Goal: Information Seeking & Learning: Learn about a topic

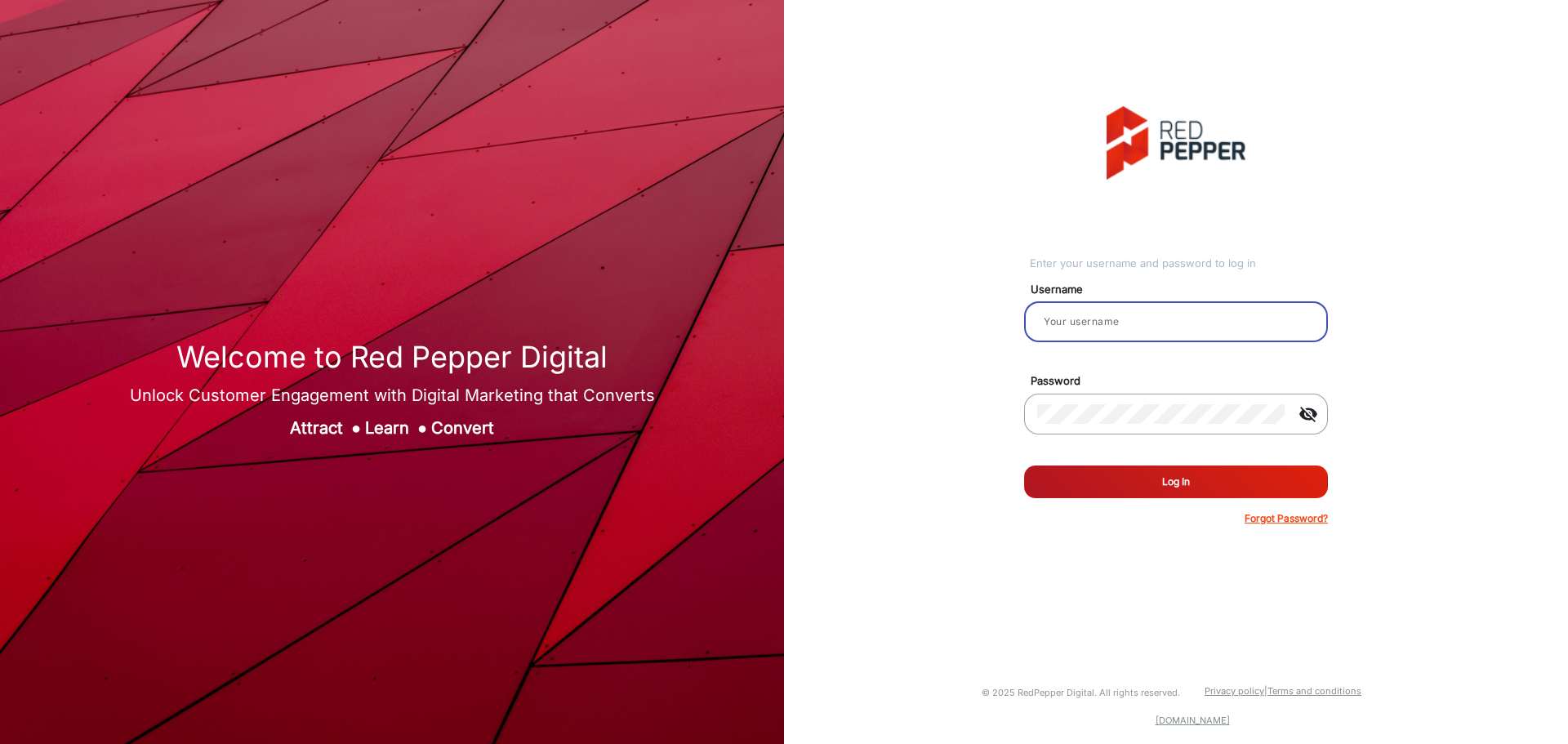
click at [1212, 316] on input "email" at bounding box center [1176, 322] width 277 height 19
type input "hatubbs"
click at [1024, 466] on button "Log In" at bounding box center [1176, 482] width 303 height 33
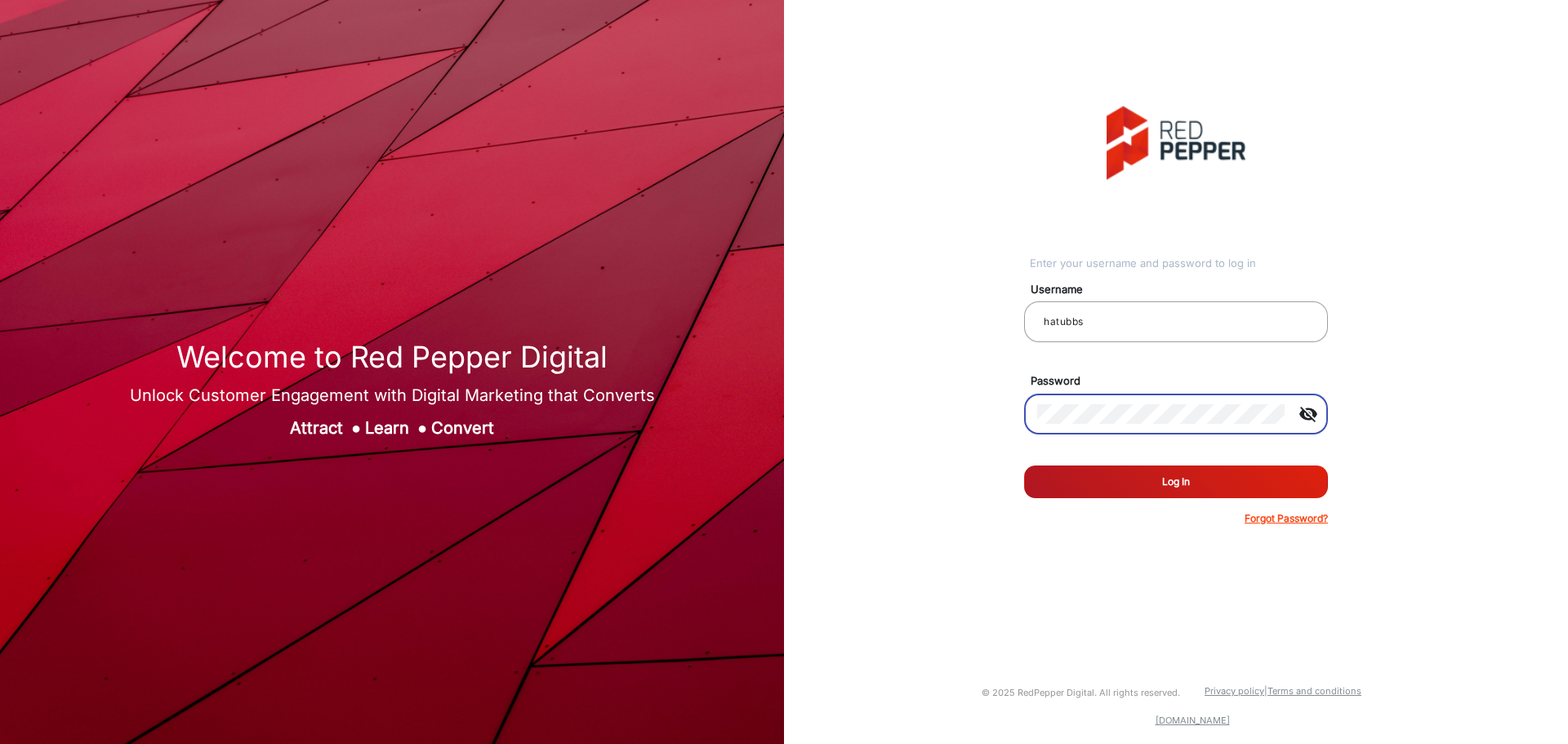
click at [1139, 483] on button "Log In" at bounding box center [1176, 482] width 303 height 33
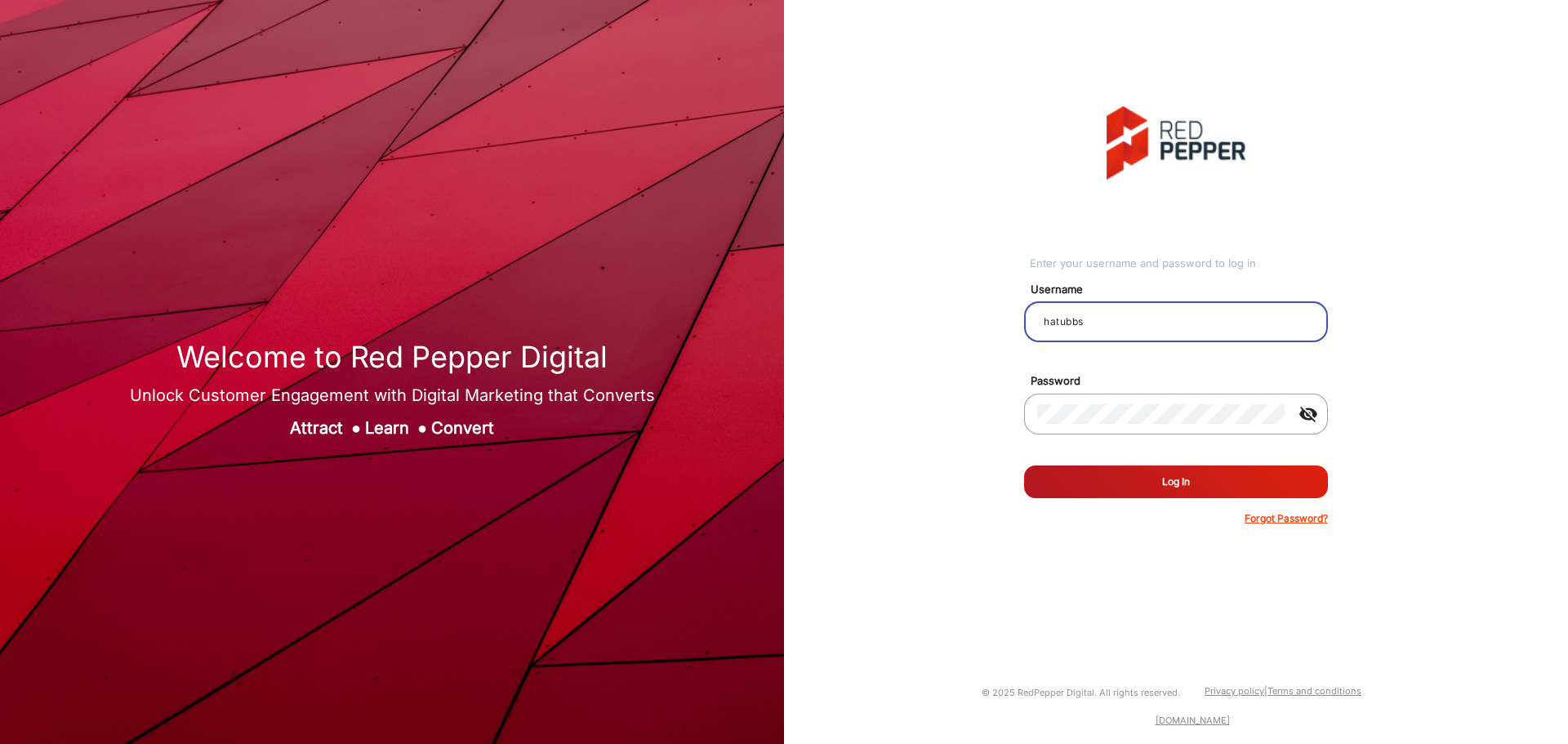
click at [1125, 313] on input "hatubbs" at bounding box center [1176, 322] width 277 height 19
click at [1123, 321] on input "hatubbs" at bounding box center [1176, 322] width 277 height 19
type input "hstubbs"
click at [1024, 466] on button "Log In" at bounding box center [1176, 482] width 303 height 33
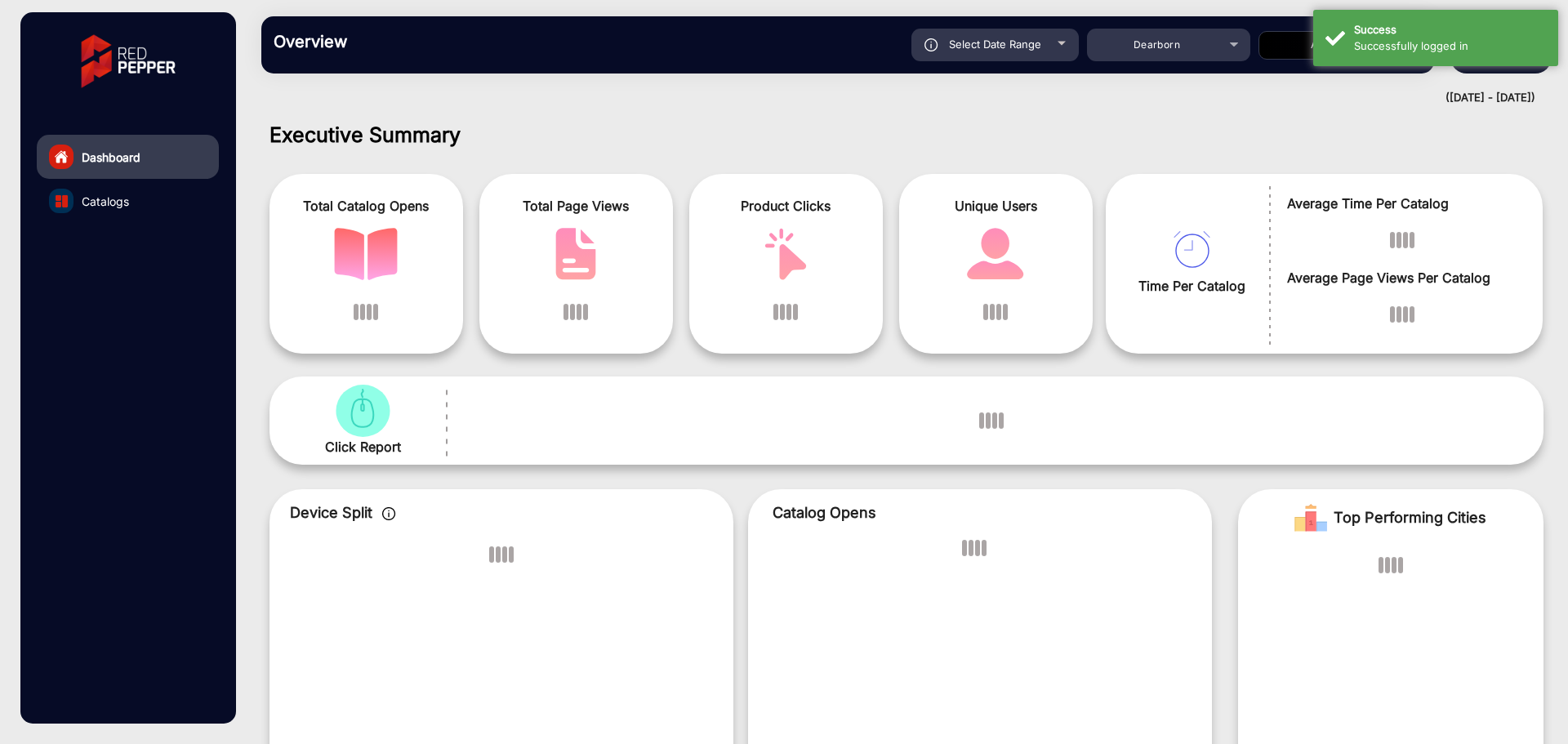
scroll to position [13, 0]
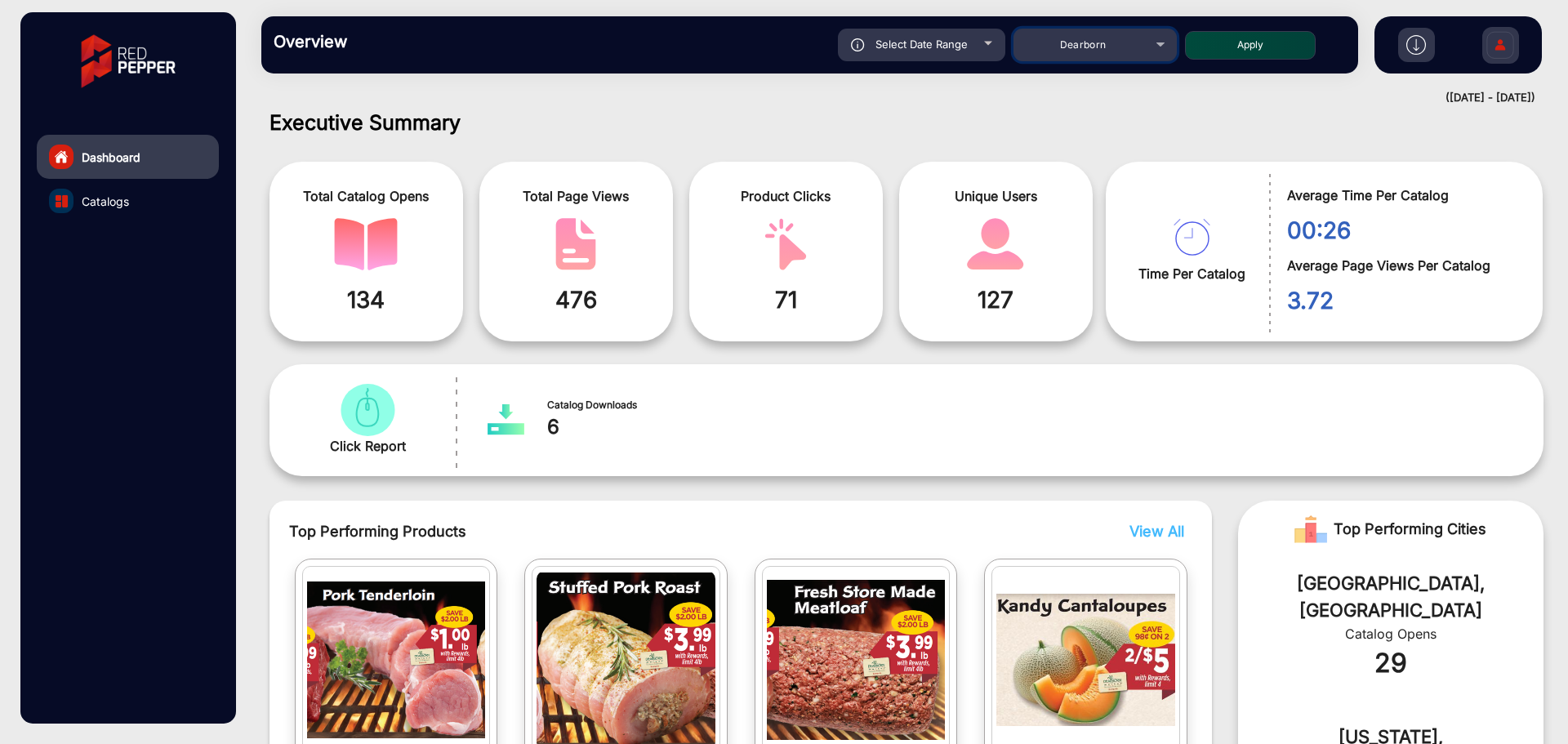
click at [1106, 53] on div "Dearborn" at bounding box center [1082, 44] width 130 height 19
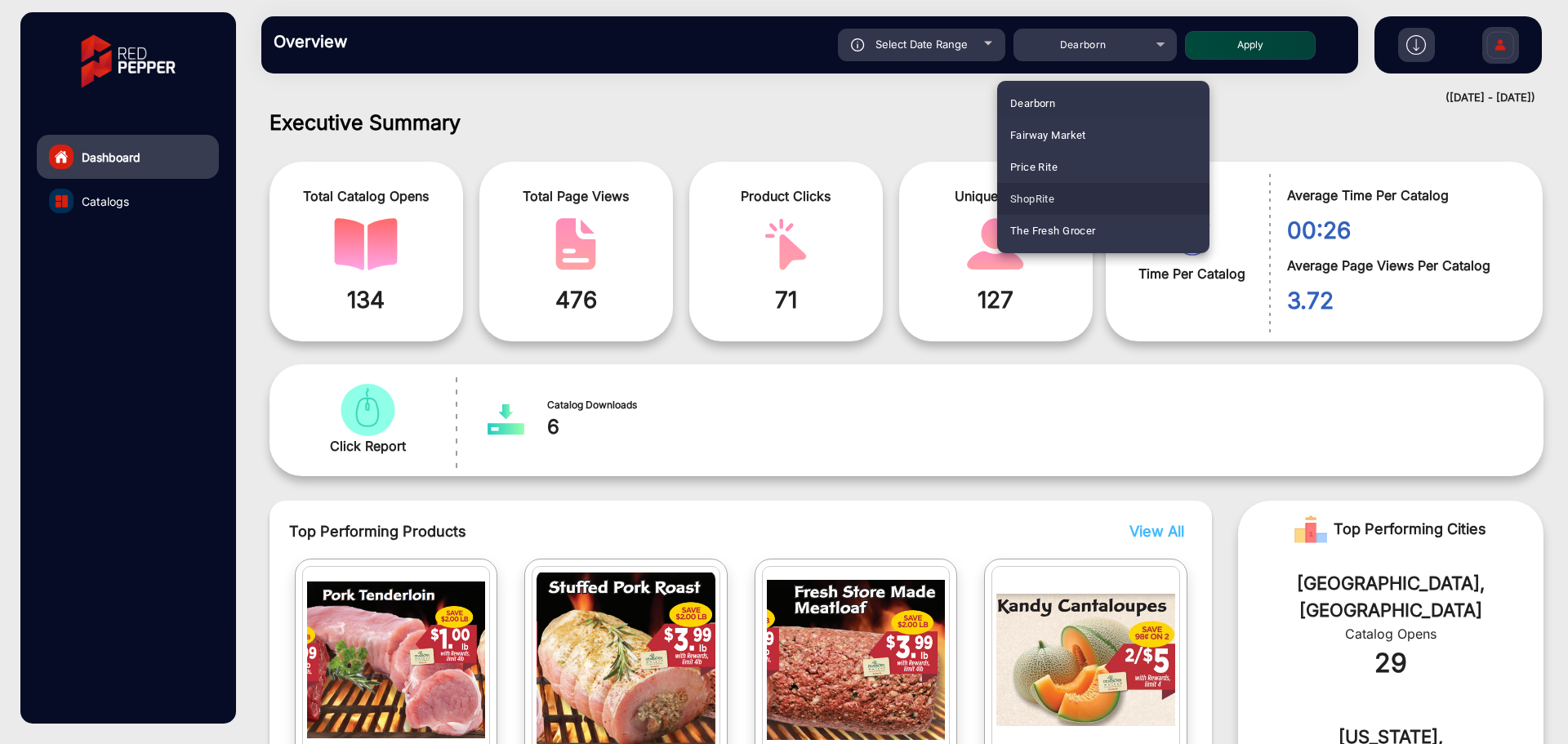
click at [1065, 193] on mat-option "ShopRite" at bounding box center [1103, 198] width 213 height 32
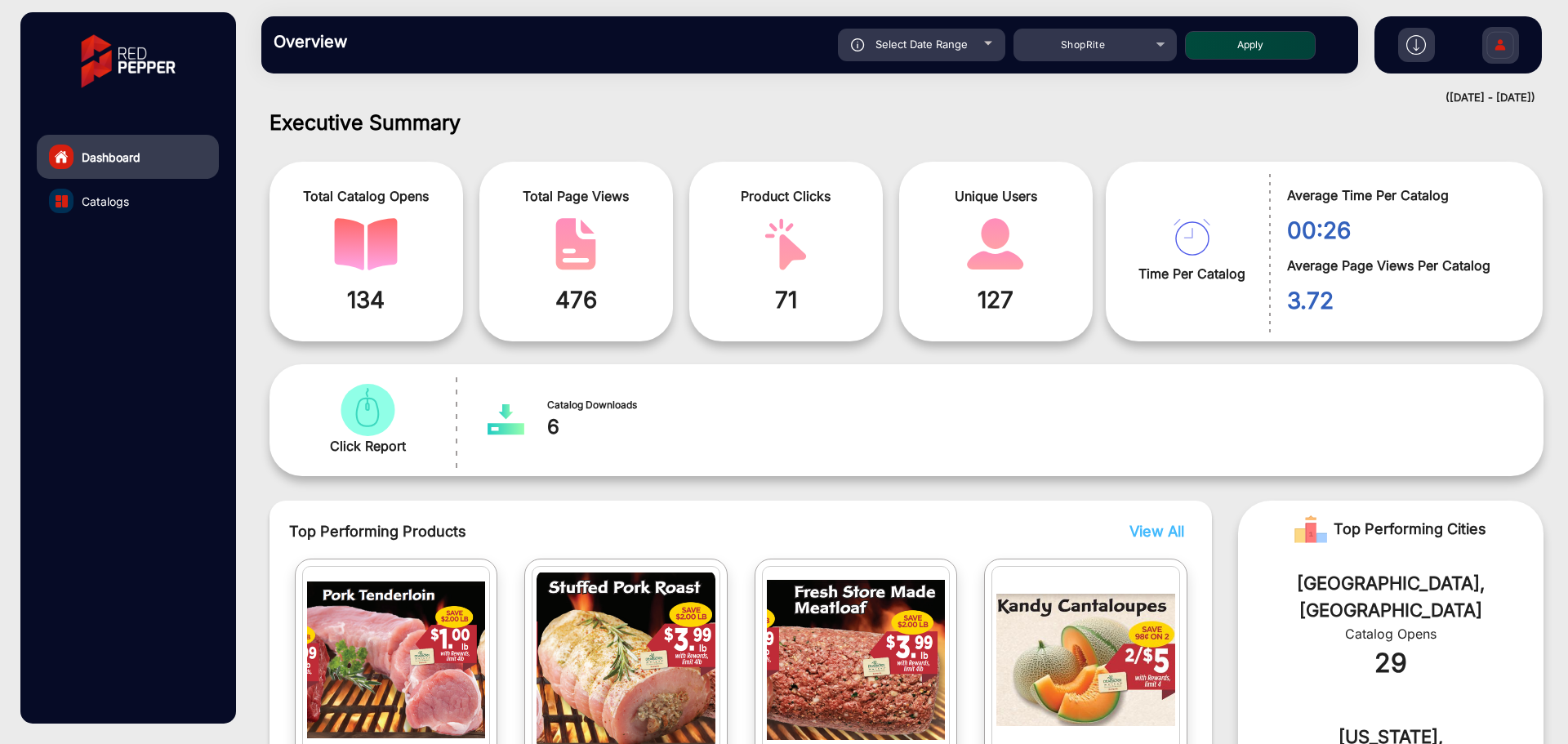
click at [1286, 18] on div "Overview Reports Understand what makes your customers tick and learn how they a…" at bounding box center [809, 44] width 1097 height 57
click at [1274, 35] on button "Apply" at bounding box center [1249, 45] width 130 height 29
type input "[DATE]"
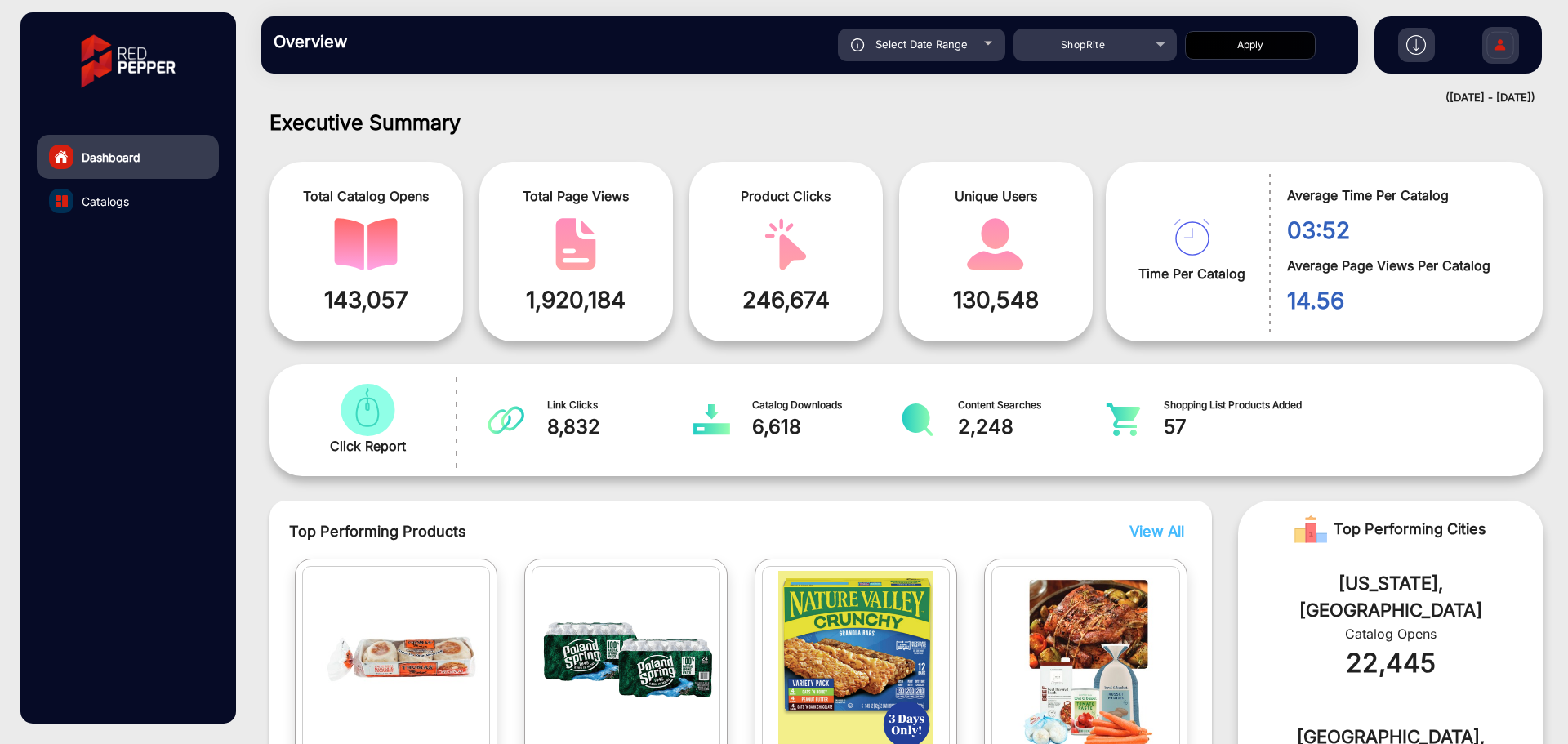
click at [927, 129] on h1 "Executive Summary" at bounding box center [906, 122] width 1274 height 24
click at [1101, 113] on h1 "Executive Summary" at bounding box center [906, 122] width 1274 height 24
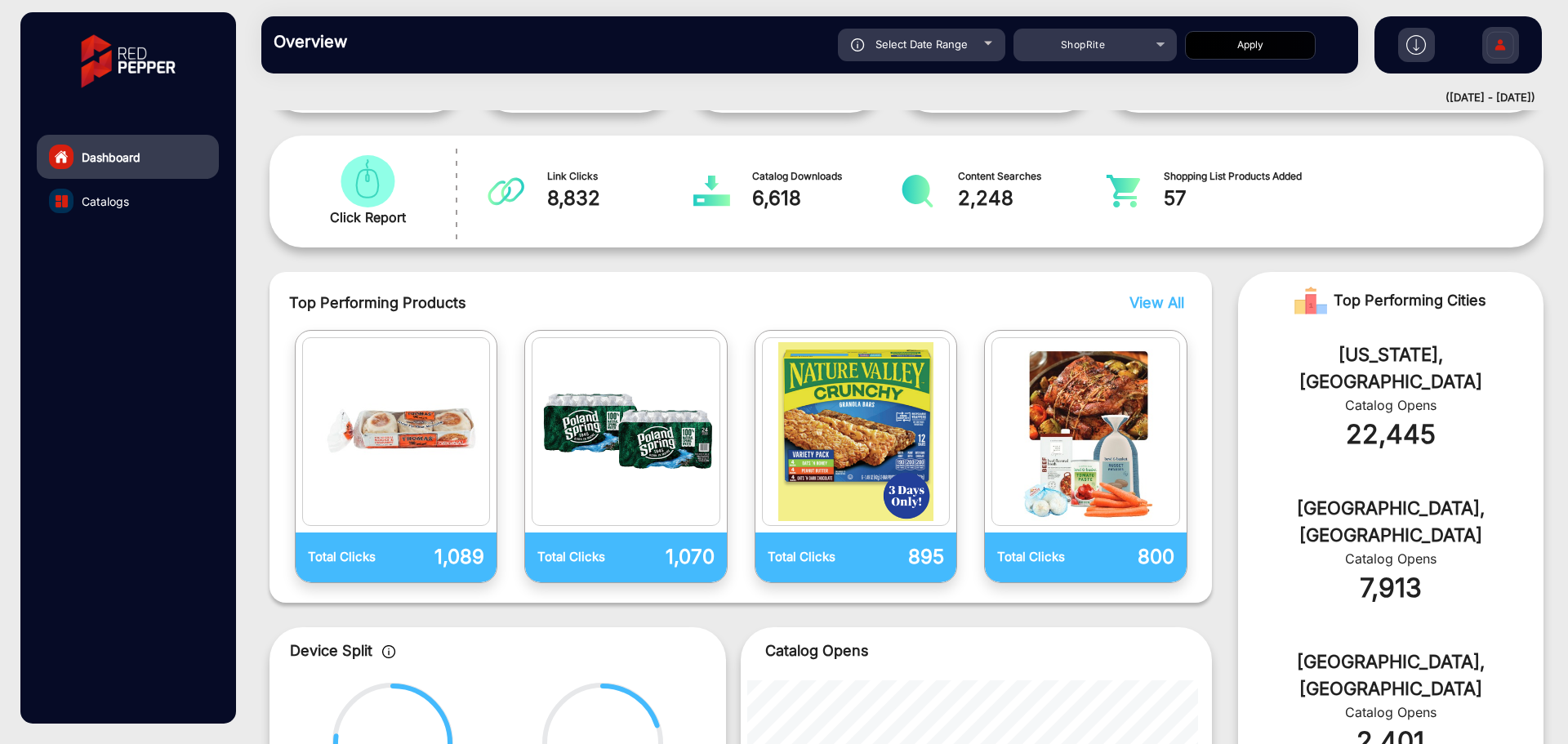
scroll to position [117, 0]
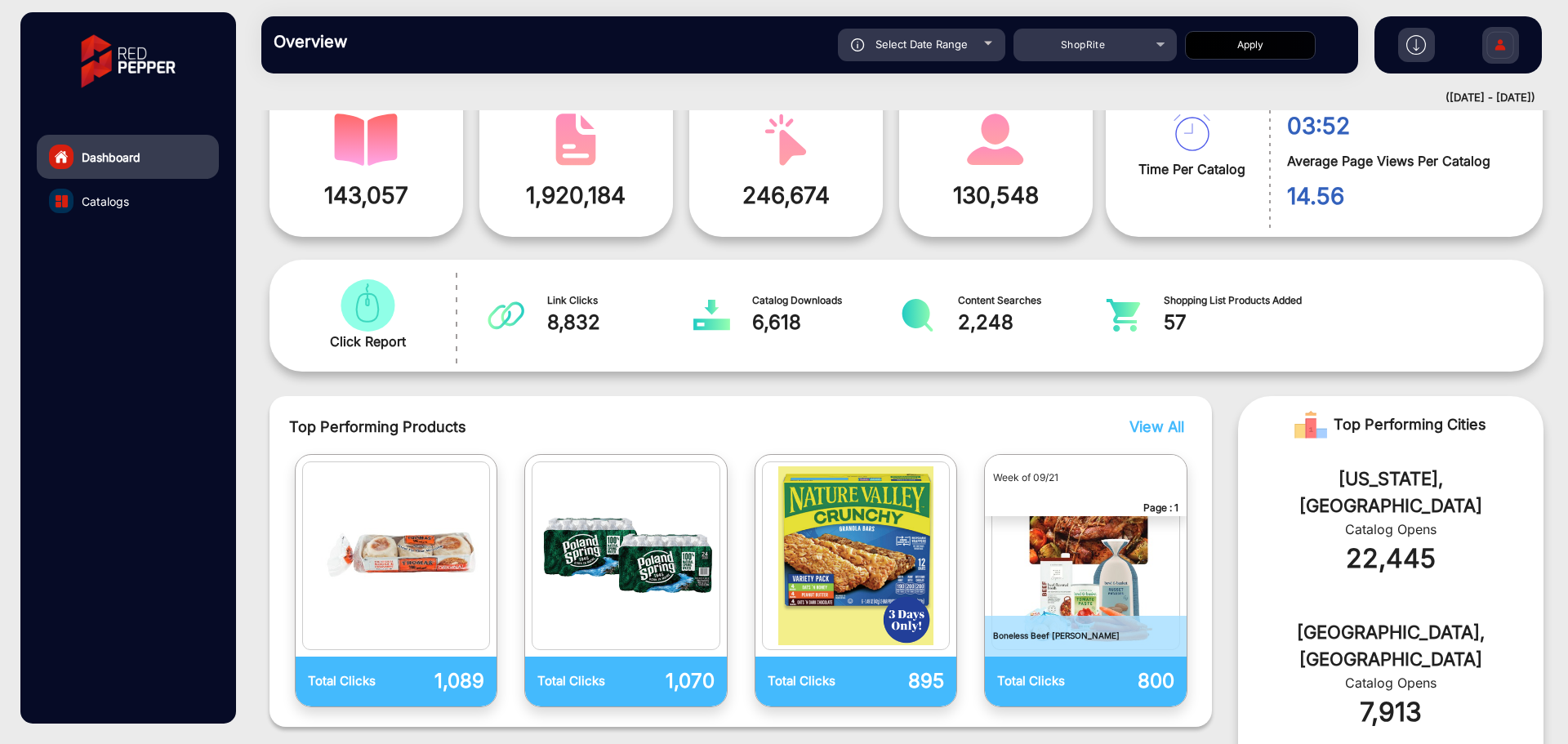
click at [1140, 438] on div "Top Performing Products View All Total Clicks 1,089 Total Clicks 1,070 Total Cl…" at bounding box center [740, 561] width 903 height 292
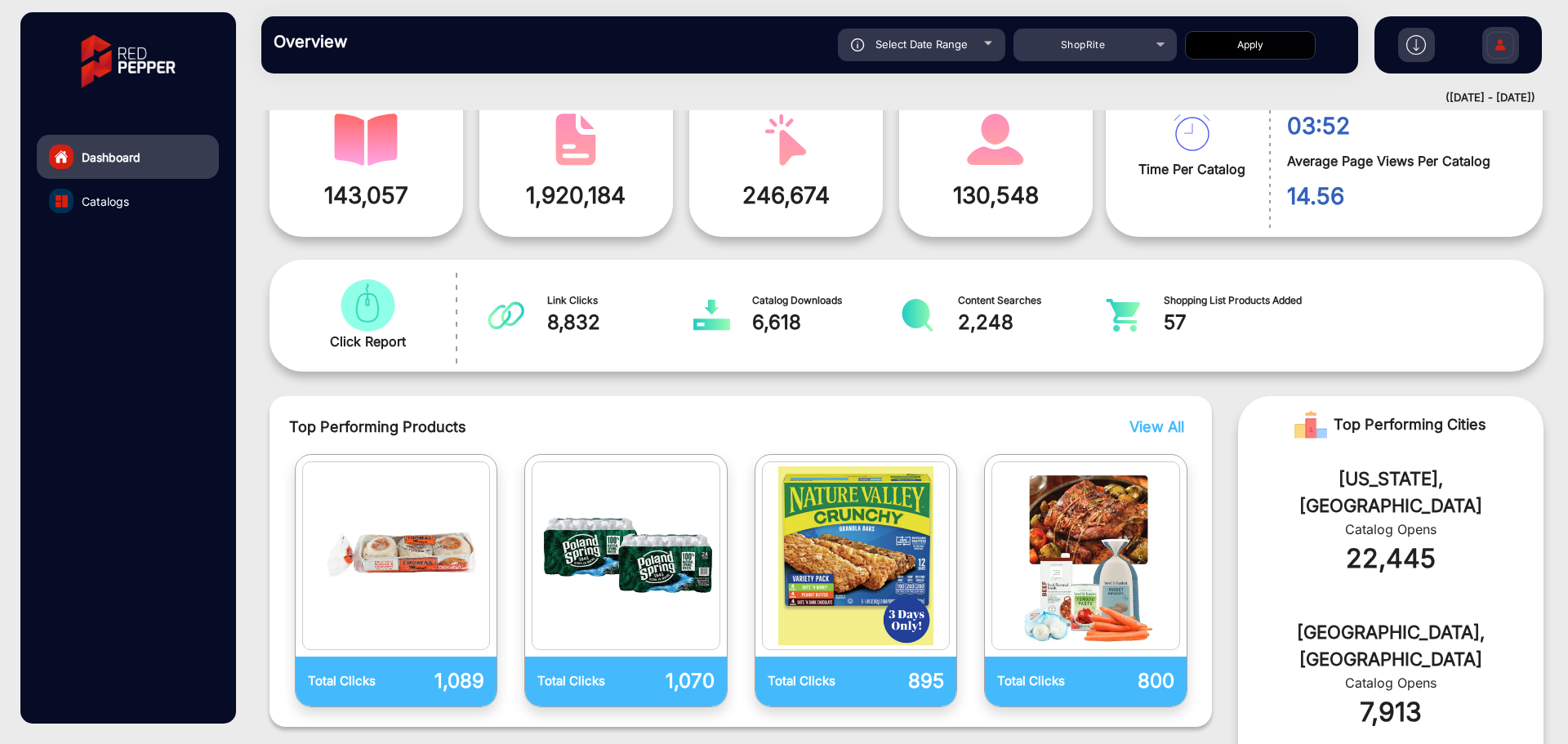
click at [1149, 429] on span "View All" at bounding box center [1156, 427] width 55 height 17
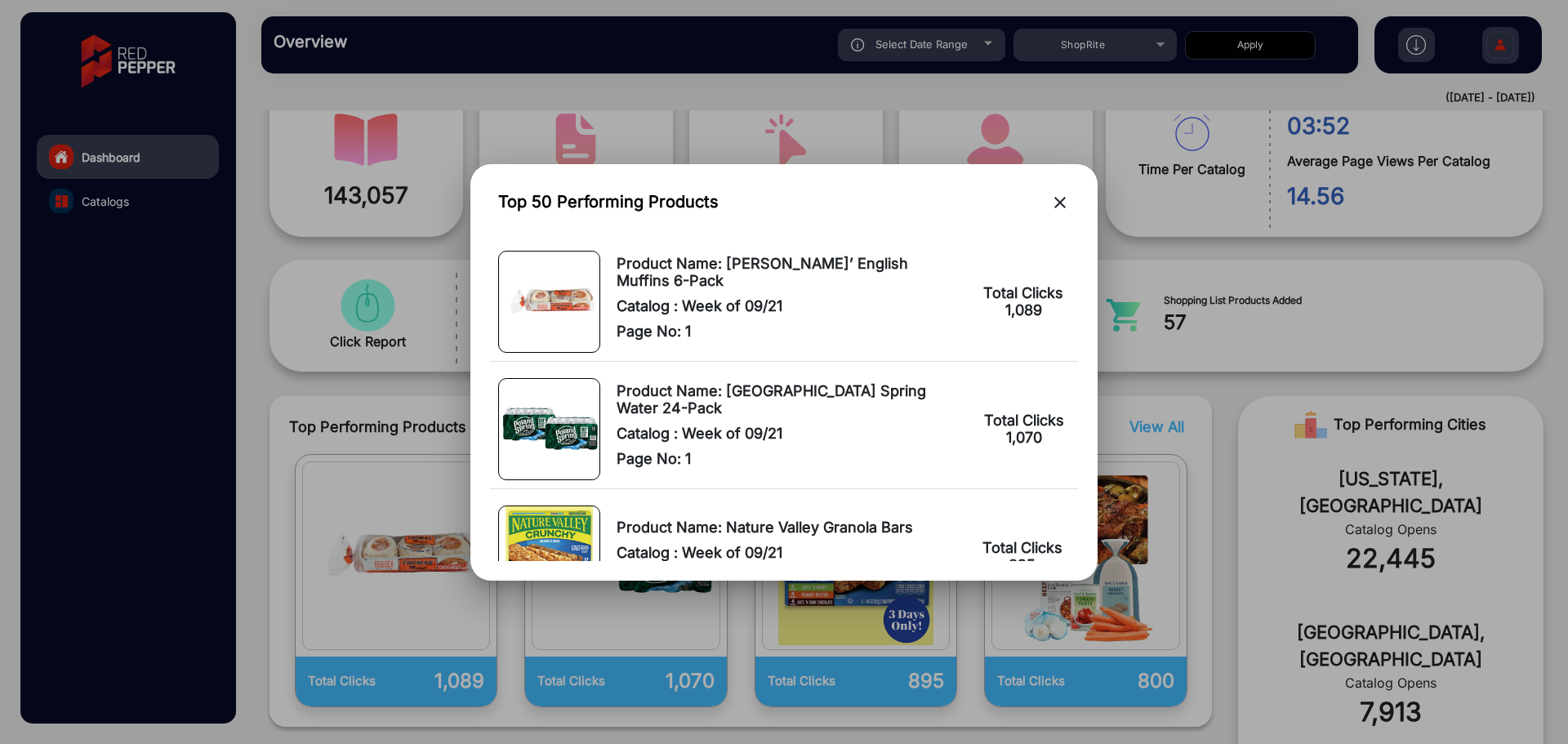
click at [915, 55] on div at bounding box center [784, 372] width 1568 height 744
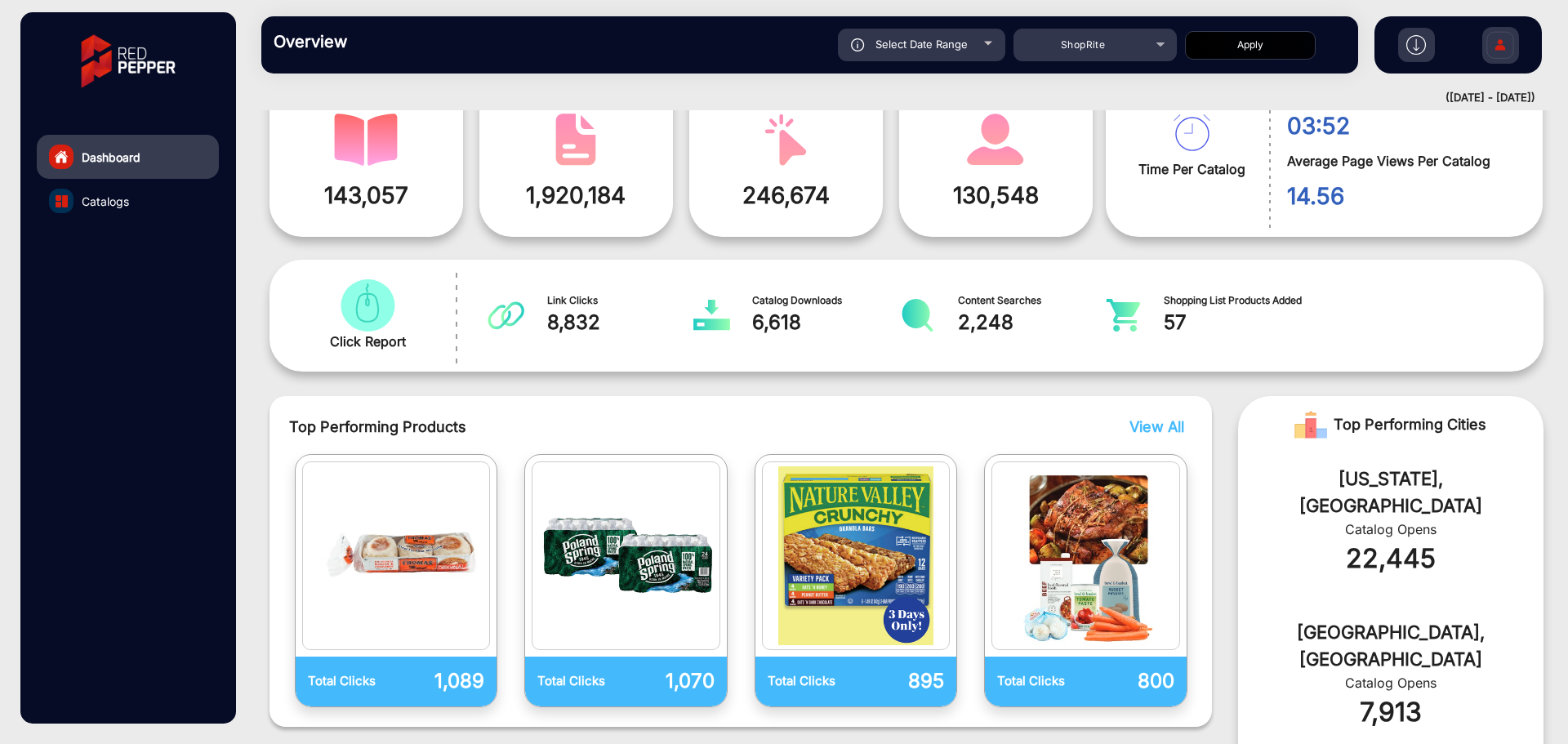
click at [938, 45] on span "Select Date Range" at bounding box center [922, 44] width 93 height 14
type input "[DATE]"
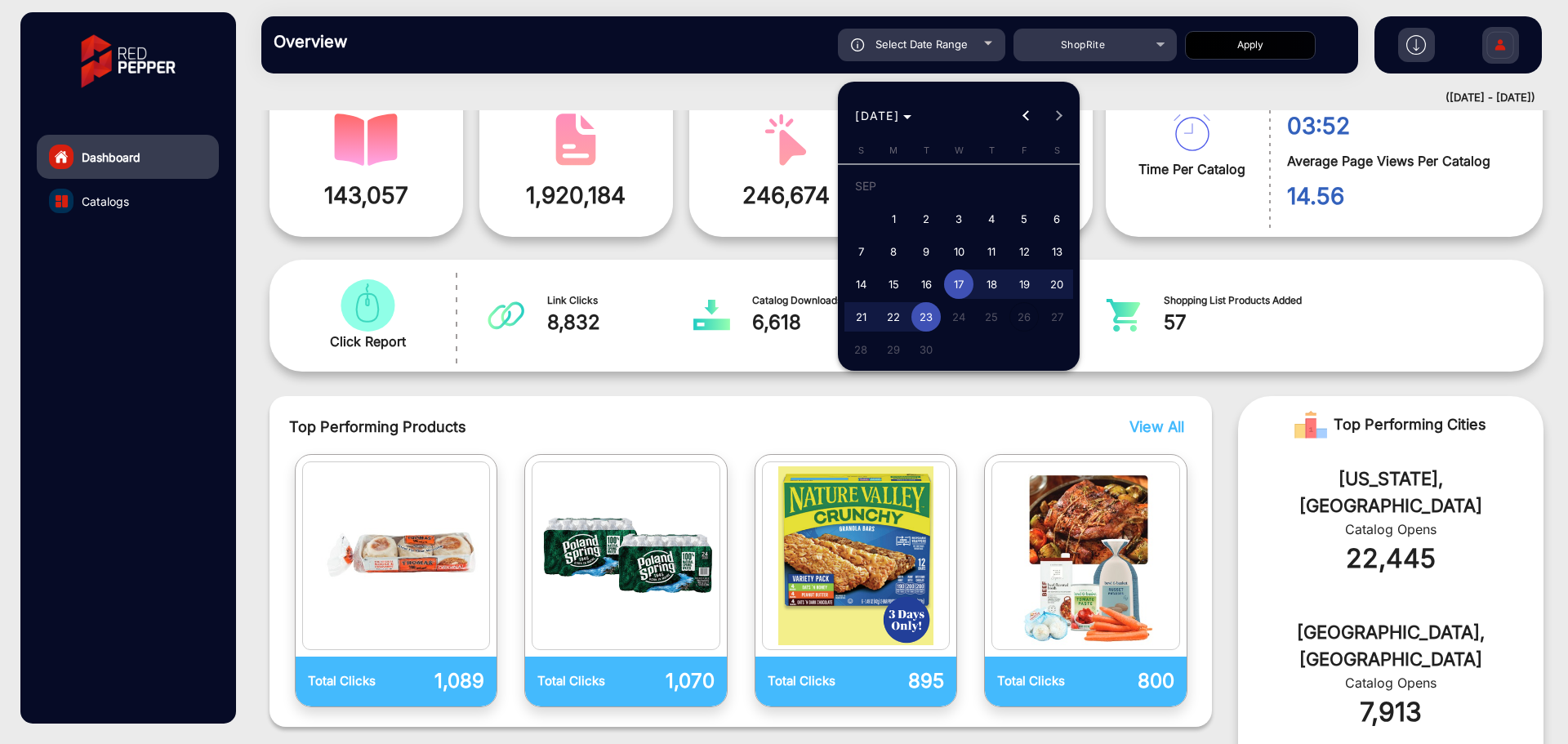
click at [1017, 315] on span "26" at bounding box center [1024, 317] width 29 height 29
click at [919, 321] on span "23" at bounding box center [926, 317] width 29 height 29
type input "[DATE]"
click at [863, 311] on span "21" at bounding box center [861, 317] width 29 height 29
type input "[DATE]"
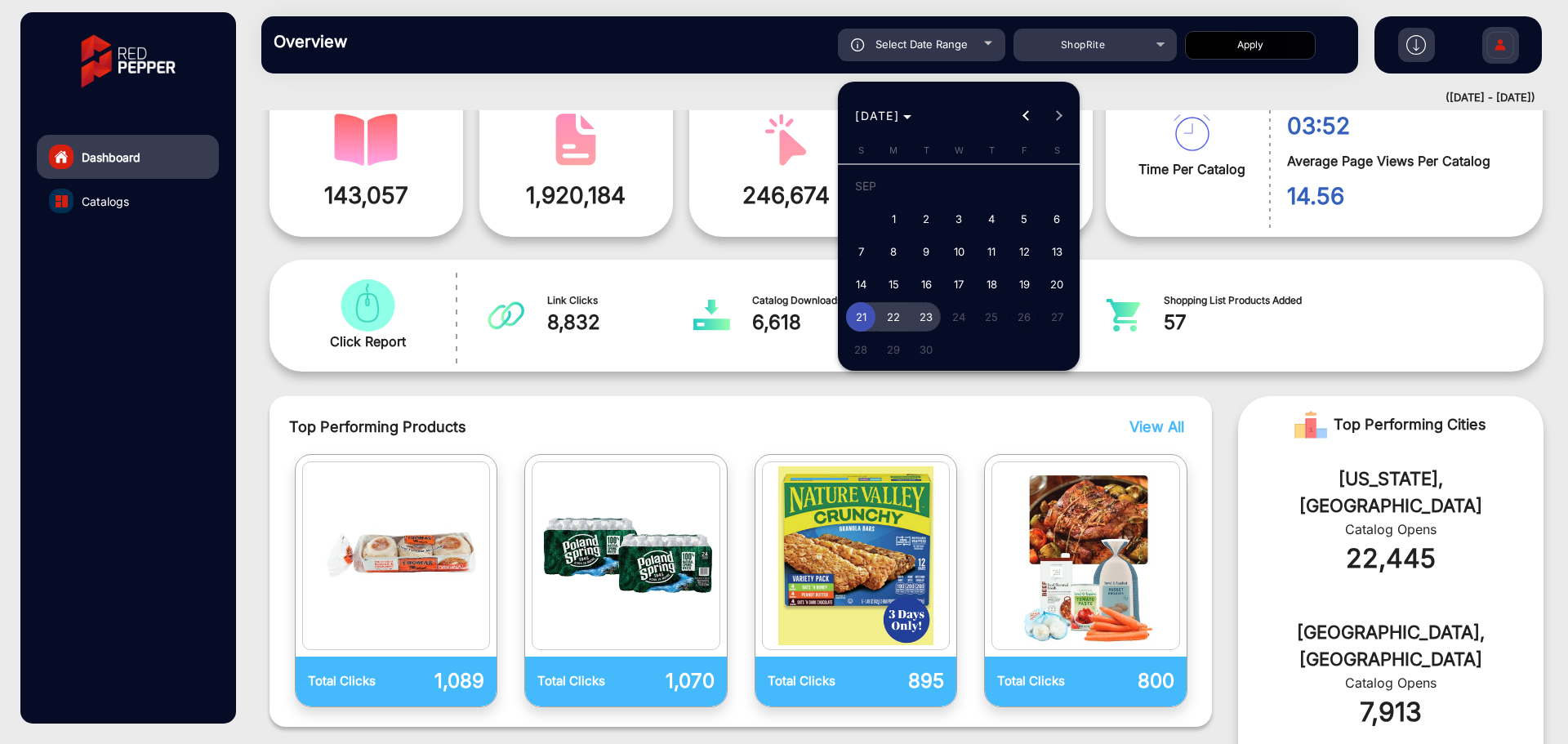
click at [925, 319] on span "23" at bounding box center [926, 317] width 29 height 29
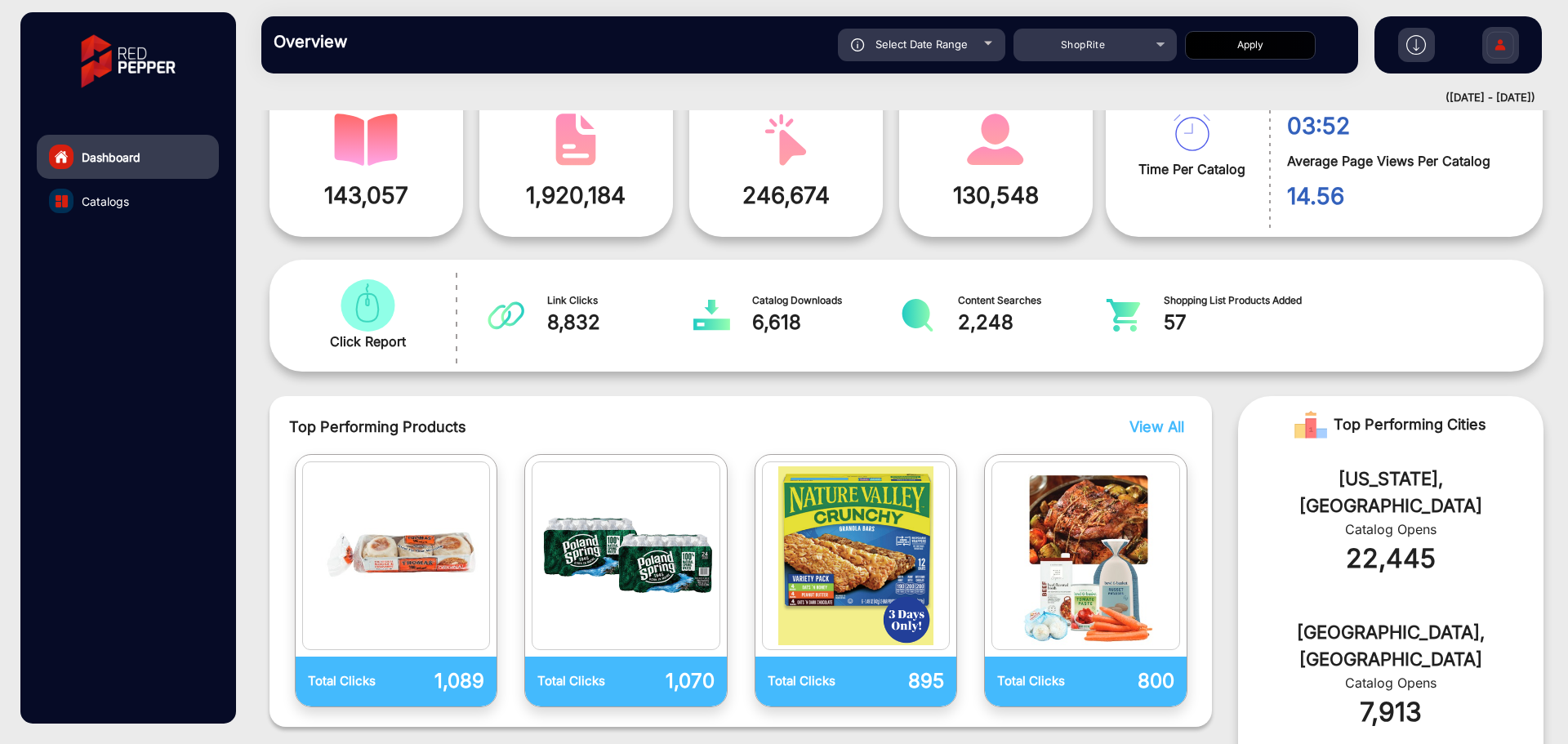
type input "[DATE]"
click at [1012, 44] on div "Select Date Range [DATE] [DATE] – [DATE] End date ShopRite Apply" at bounding box center [863, 45] width 965 height 33
click at [968, 47] on div "Select Date Range" at bounding box center [921, 45] width 167 height 33
type input "[DATE]"
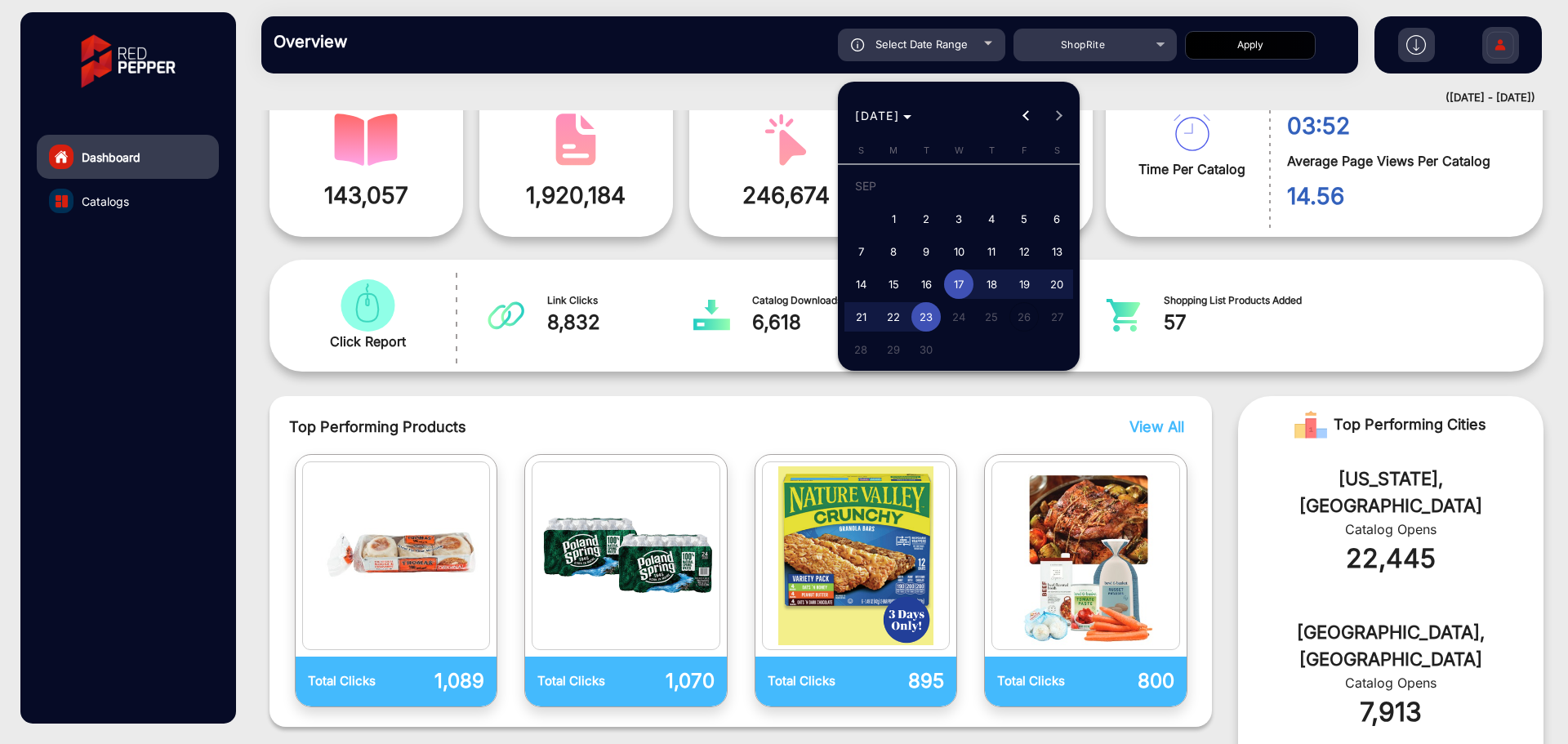
drag, startPoint x: 1056, startPoint y: 286, endPoint x: 955, endPoint y: 327, distance: 109.0
click at [955, 327] on span "24" at bounding box center [958, 317] width 29 height 29
click at [913, 372] on div "[DATE] S [DATE] M [DATE] T [DATE] W [DATE] T [DATE] F [DATE] S [DATE] 2 3 4 5 6…" at bounding box center [958, 259] width 242 height 230
drag, startPoint x: 821, startPoint y: 361, endPoint x: 805, endPoint y: 354, distance: 17.5
click at [805, 354] on div at bounding box center [784, 372] width 1568 height 744
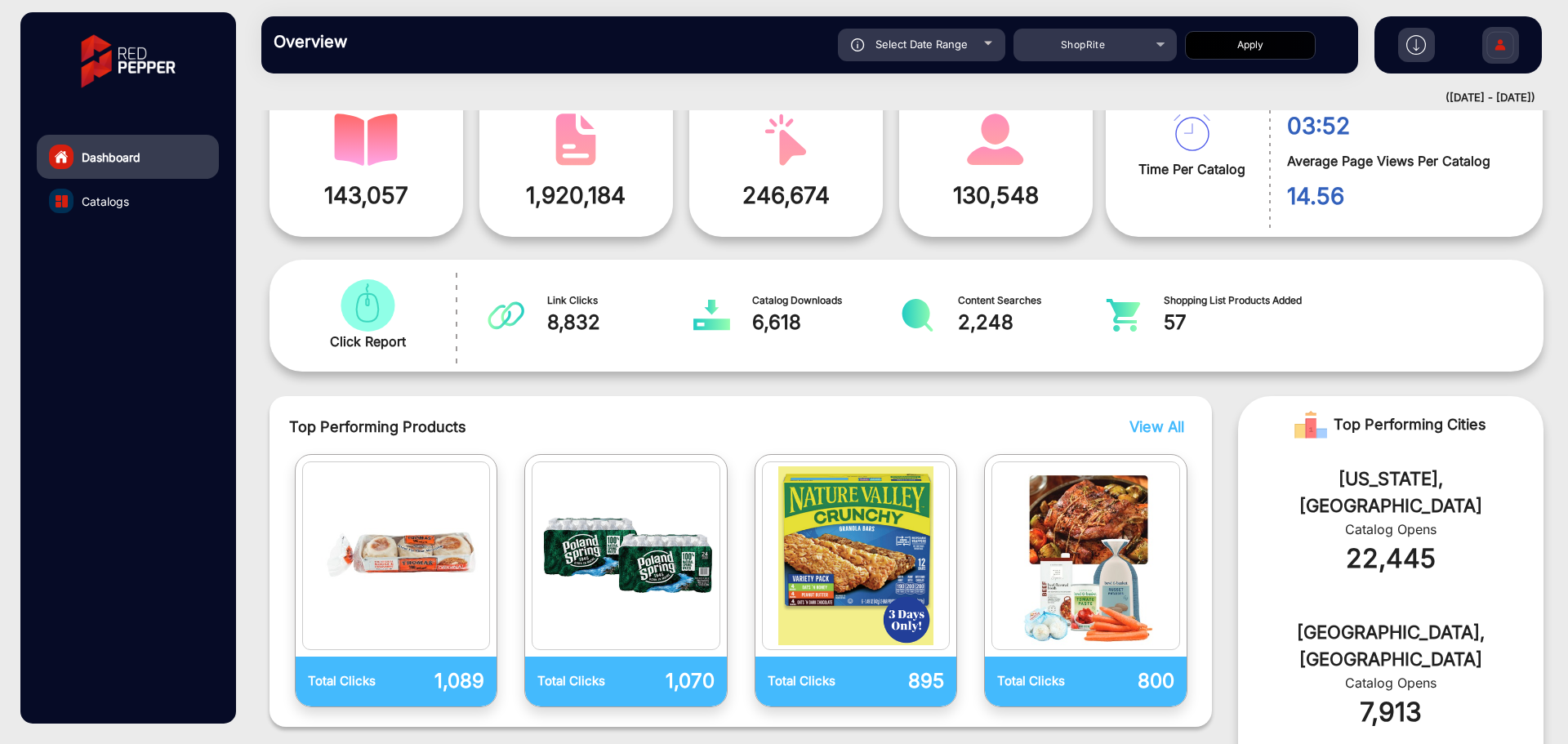
click at [974, 33] on div "Select Date Range" at bounding box center [921, 45] width 167 height 33
type input "[DATE]"
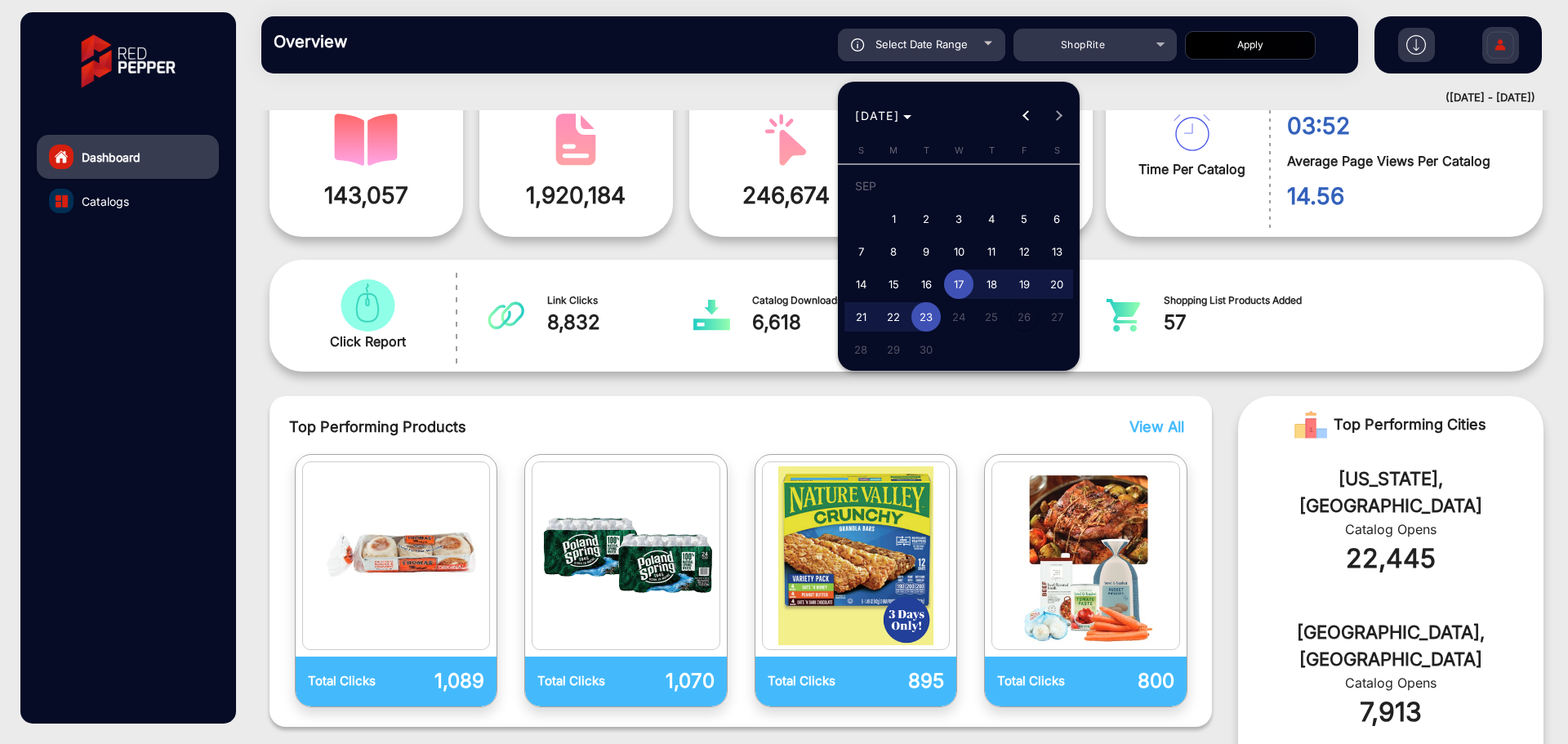
click at [858, 275] on span "14" at bounding box center [861, 284] width 29 height 29
type input "[DATE]"
click at [1053, 272] on span "20" at bounding box center [1057, 284] width 29 height 29
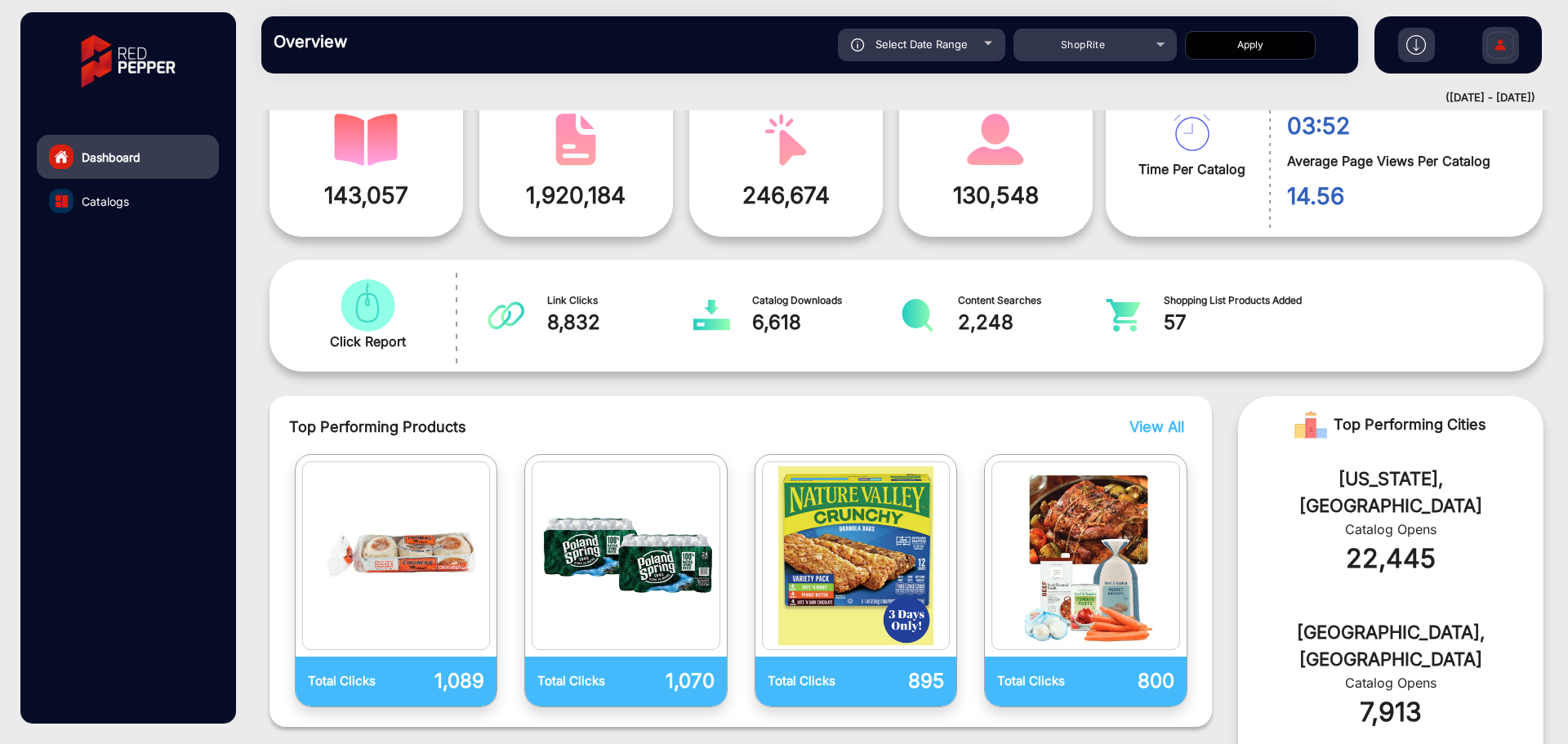
type input "[DATE]"
click at [984, 29] on div "Select Date Range" at bounding box center [921, 45] width 167 height 33
type input "[DATE]"
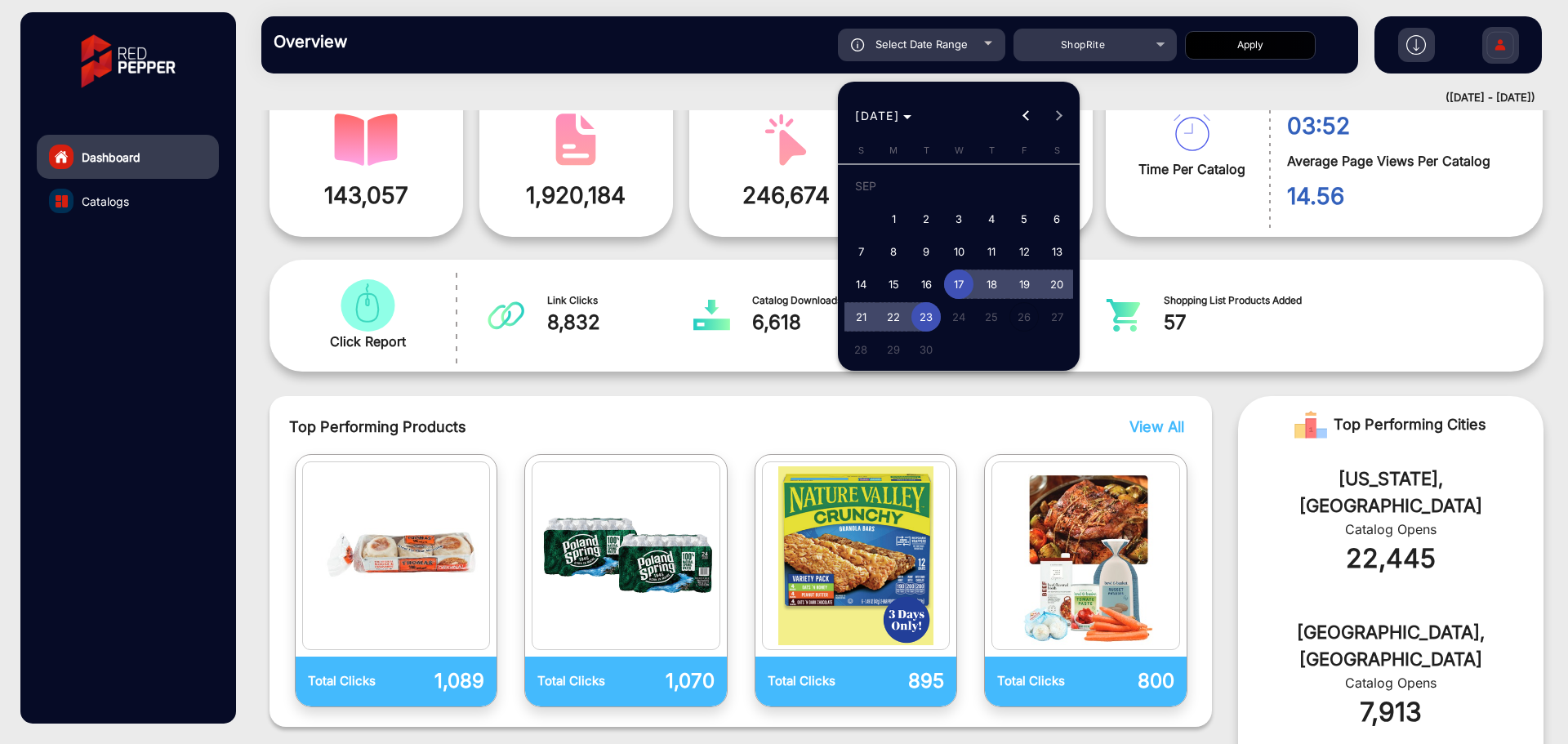
click at [993, 282] on span "18" at bounding box center [991, 284] width 29 height 29
type input "[DATE]"
drag, startPoint x: 1069, startPoint y: 285, endPoint x: 918, endPoint y: 320, distance: 155.0
click at [1064, 288] on span "20" at bounding box center [1057, 284] width 29 height 29
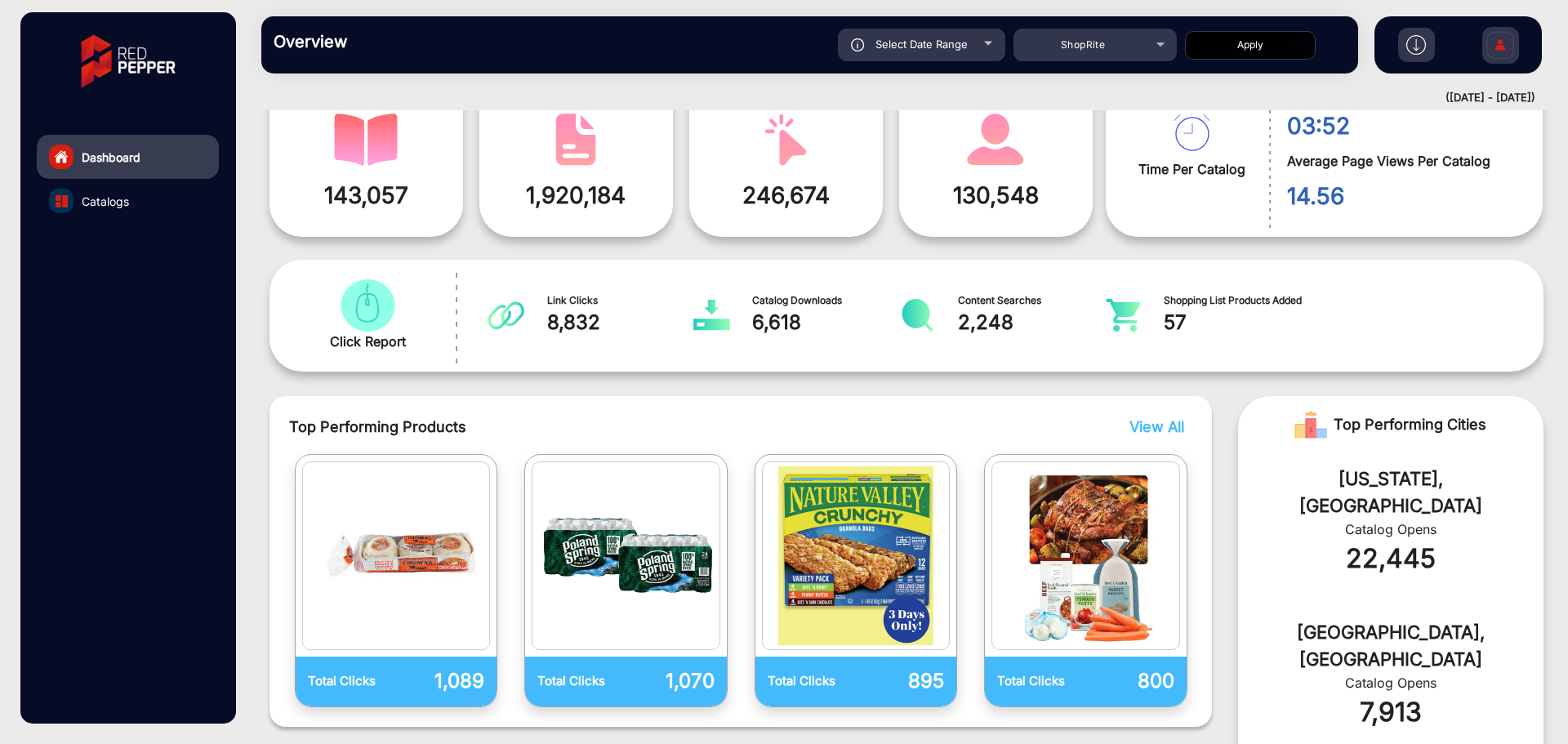
type input "[DATE]"
click at [968, 45] on div "Select Date Range" at bounding box center [921, 45] width 167 height 33
type input "[DATE]"
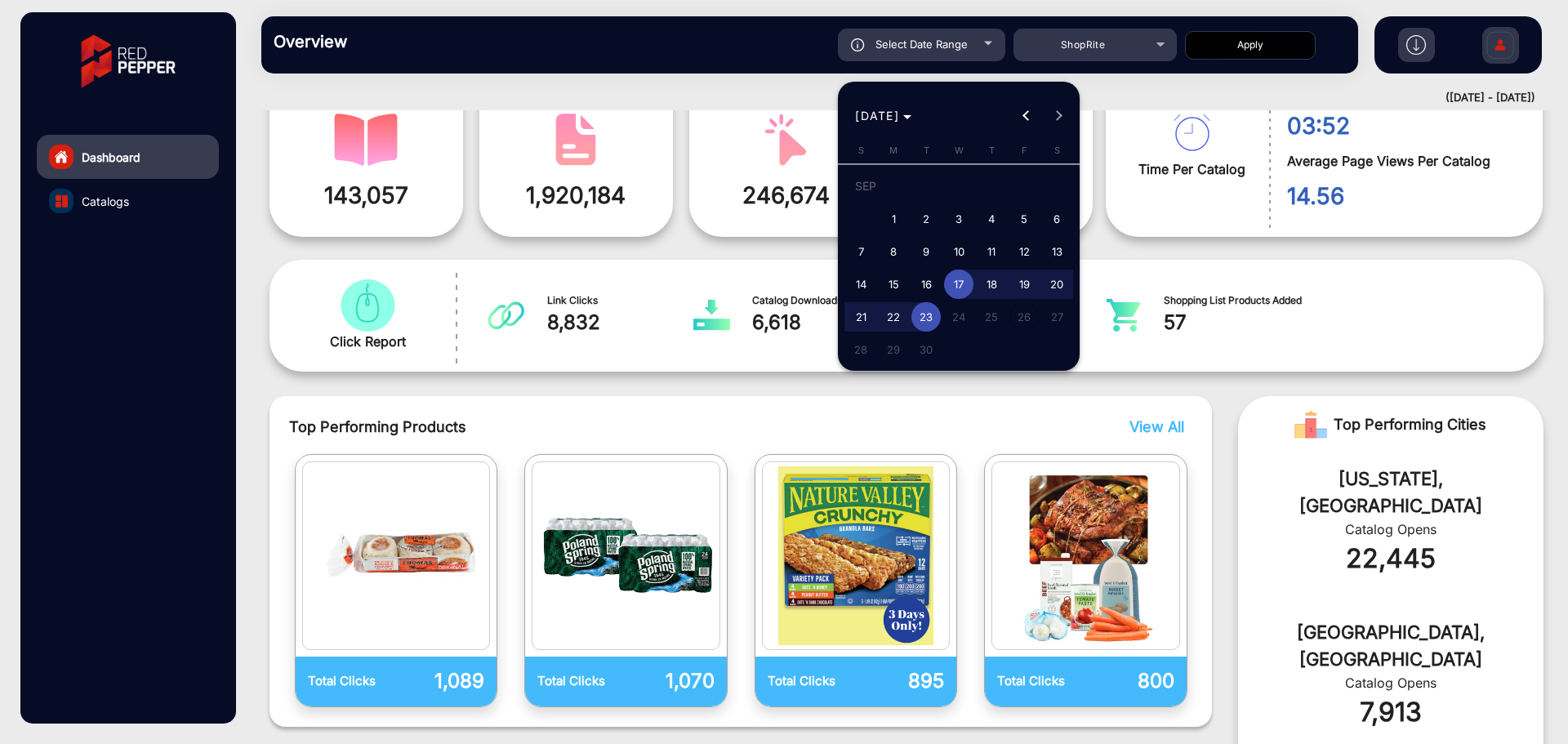
click at [857, 386] on div at bounding box center [784, 372] width 1568 height 744
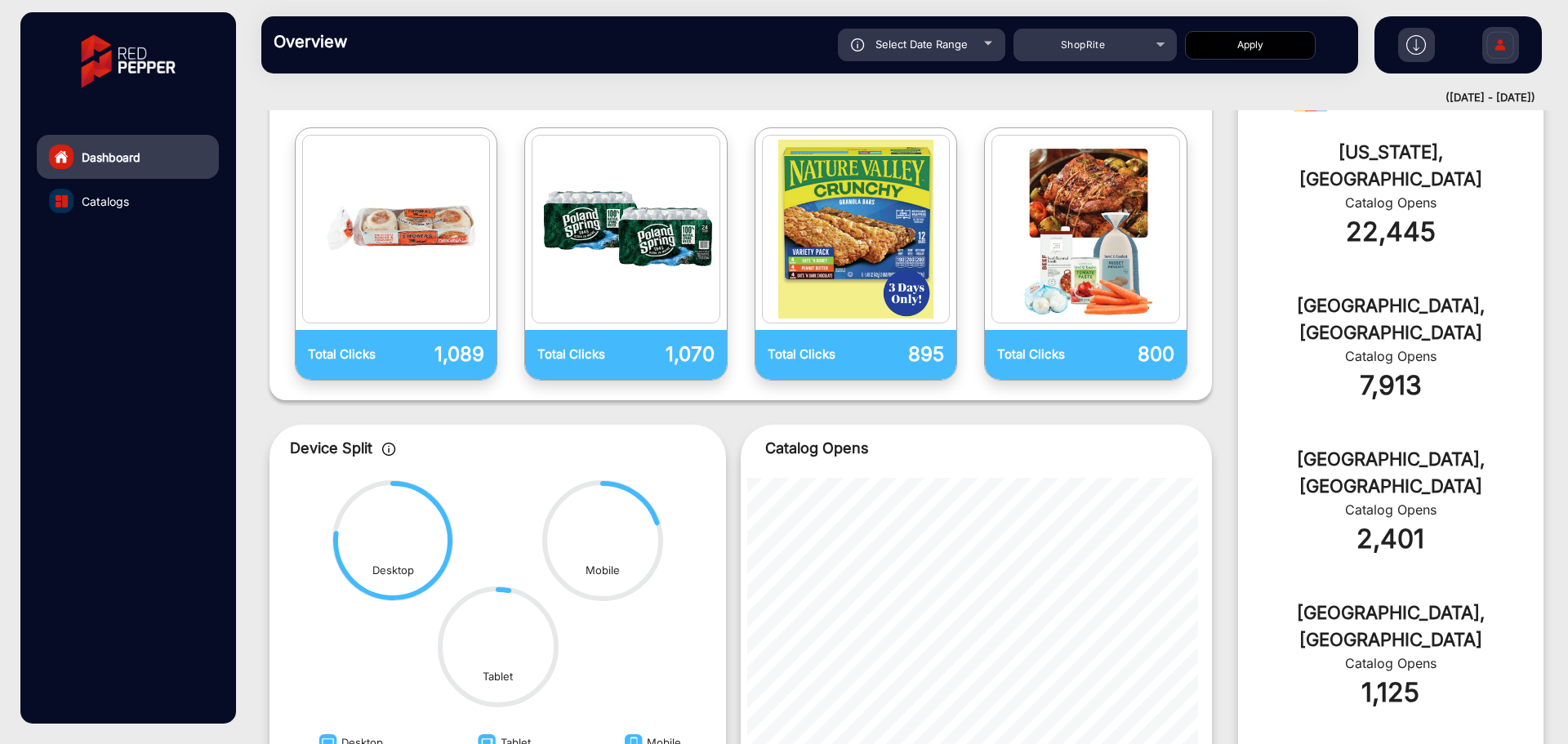
scroll to position [198, 0]
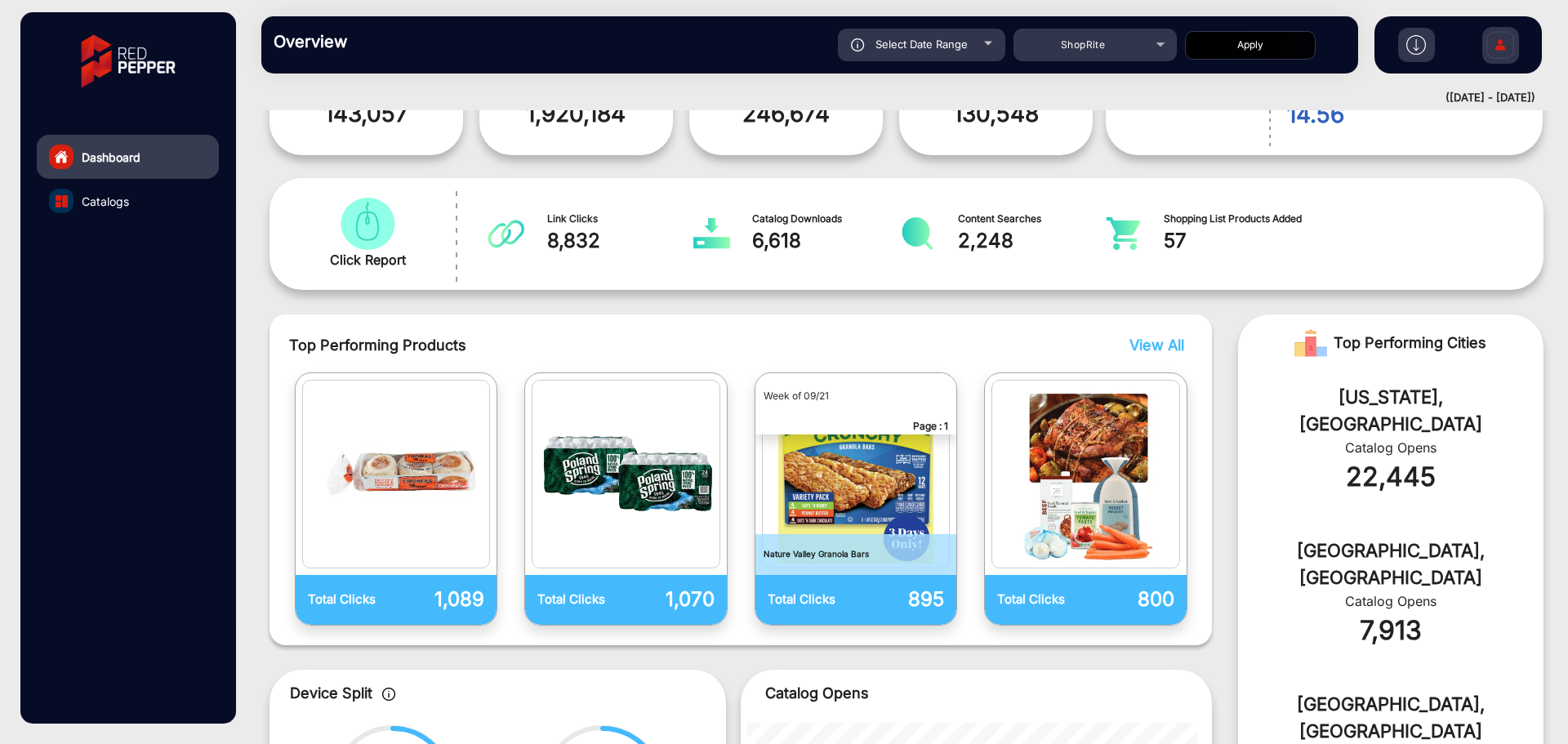
click at [1137, 332] on div "Top Performing Products View All Total Clicks 1,089 Total Clicks 1,070 Total Cl…" at bounding box center [740, 479] width 942 height 330
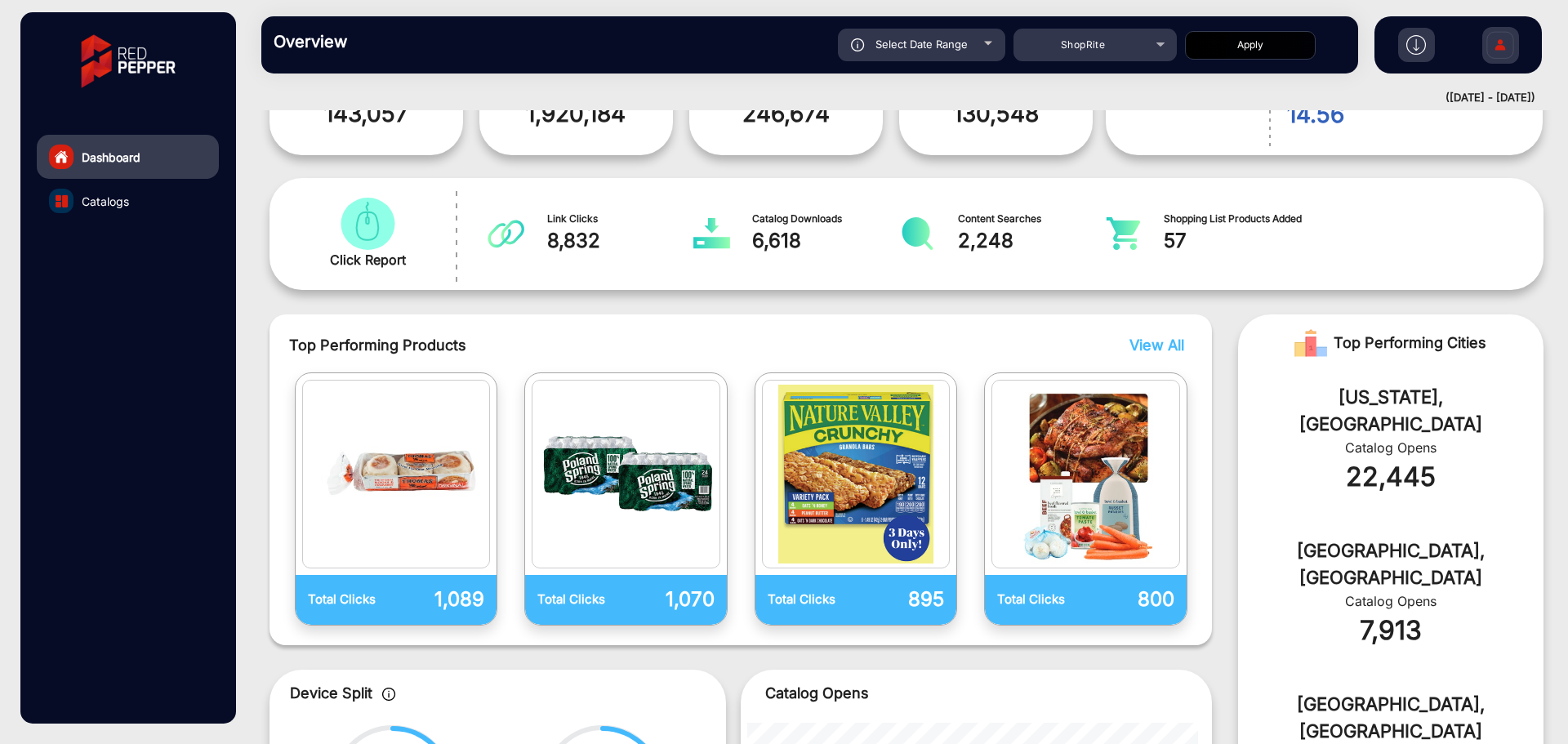
click at [1146, 341] on span "View All" at bounding box center [1156, 345] width 55 height 17
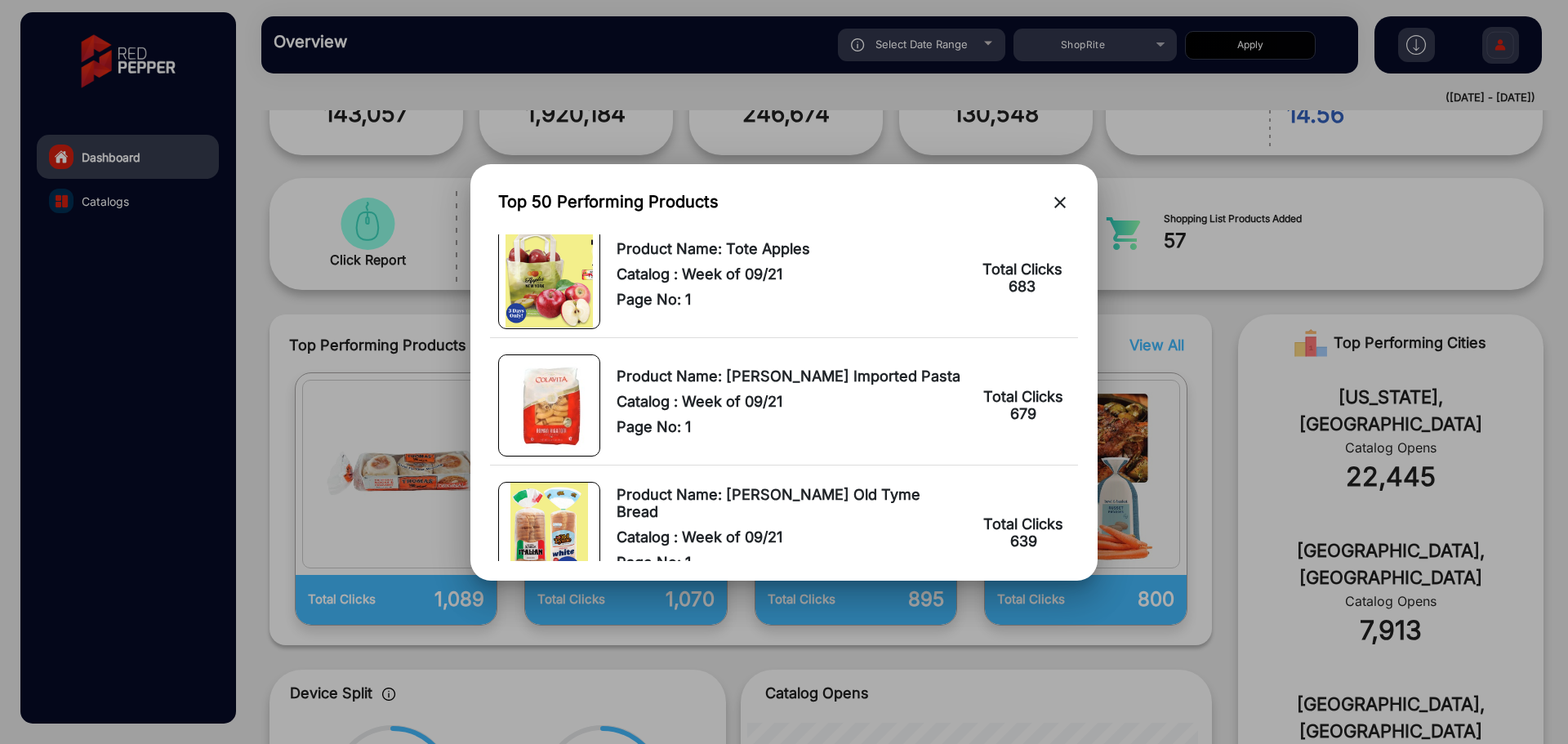
scroll to position [1306, 0]
click at [1053, 194] on mat-icon "close" at bounding box center [1060, 202] width 19 height 19
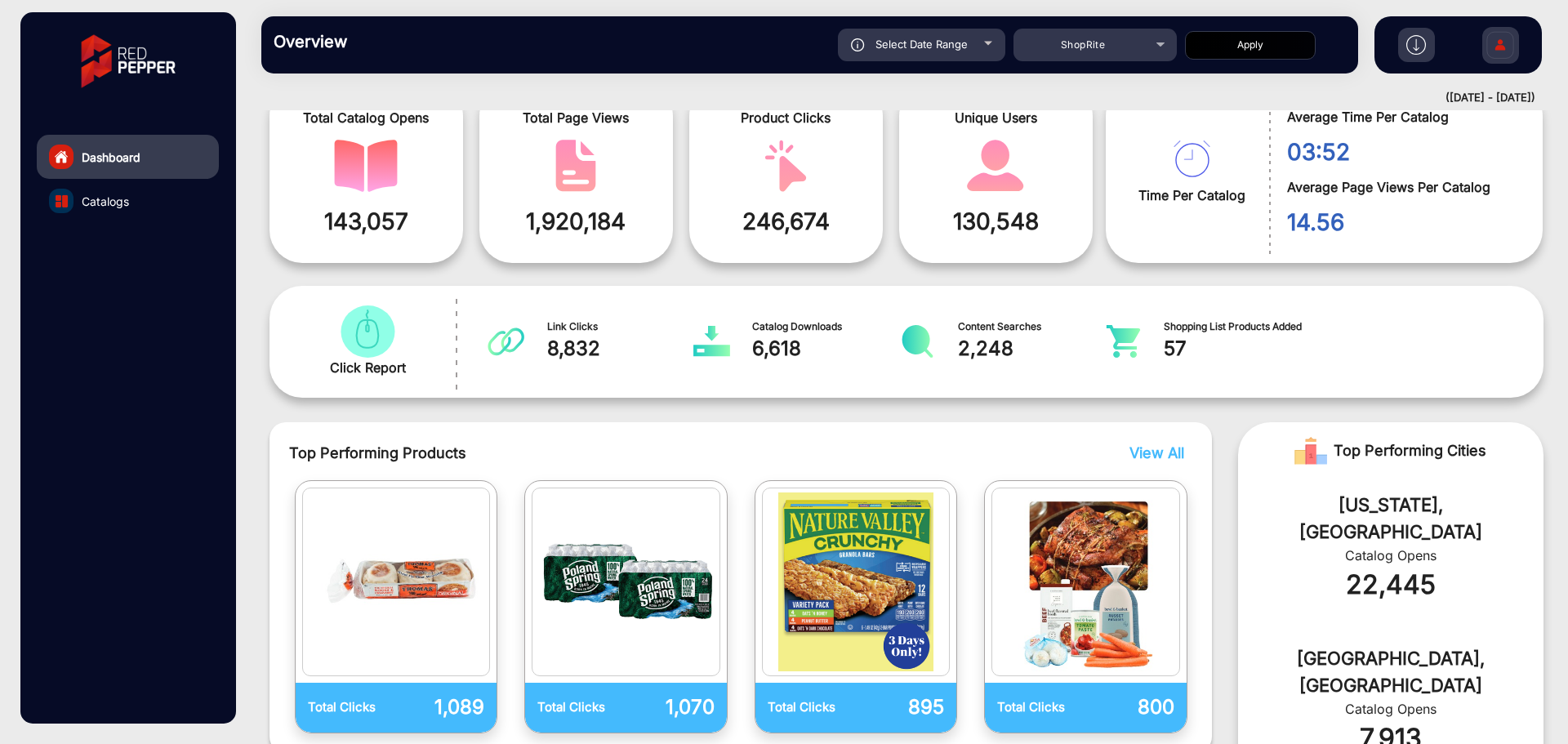
scroll to position [0, 0]
